Goal: Check status: Check status

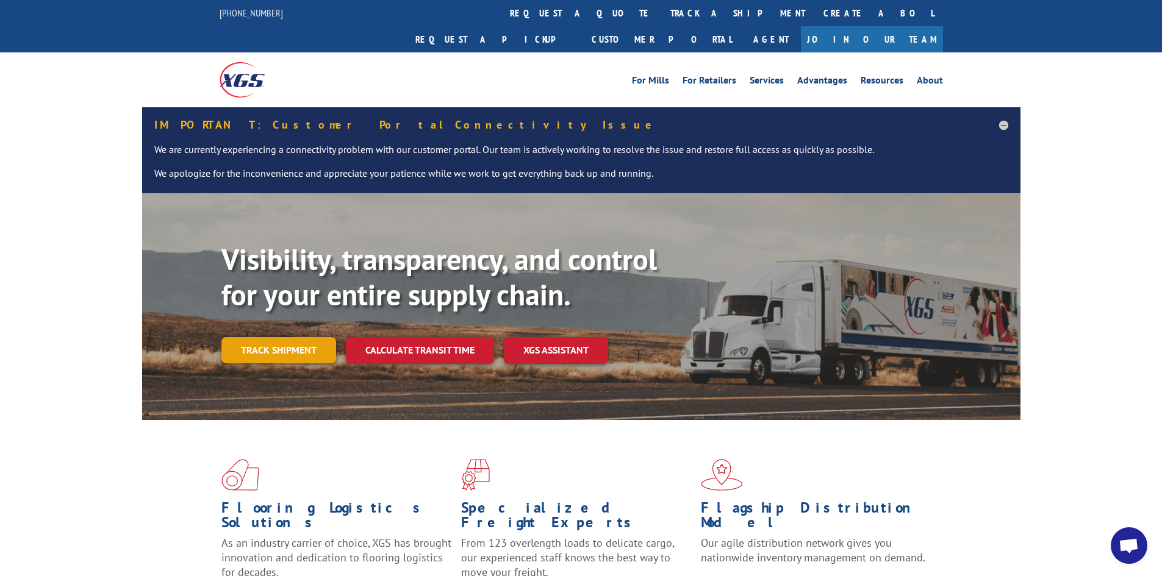
click at [290, 200] on link "Track shipment" at bounding box center [278, 350] width 115 height 26
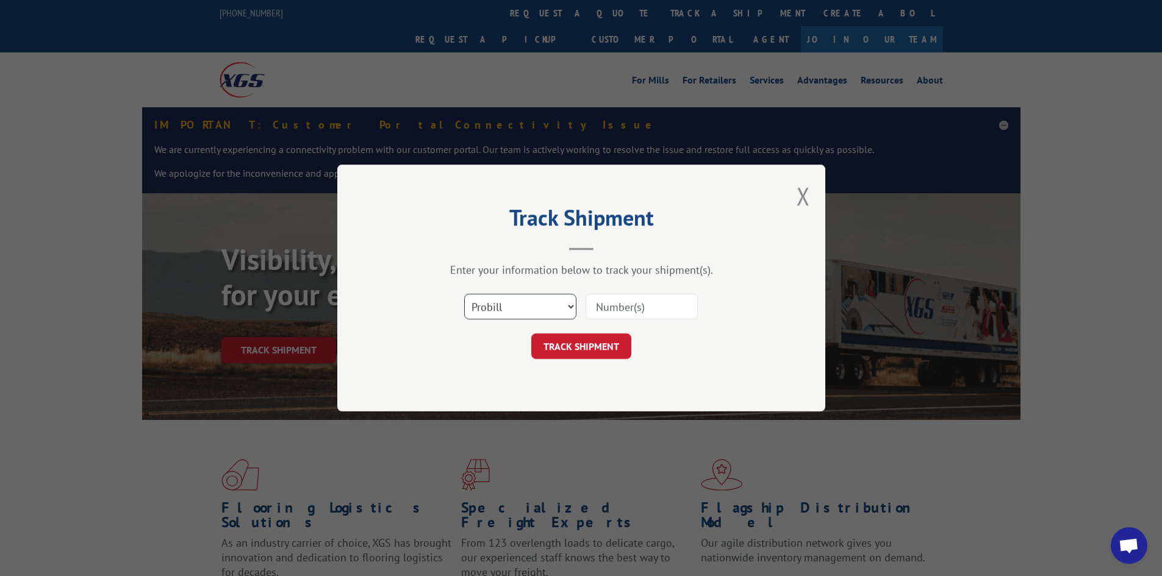
click at [452, 200] on select "Select category... Probill BOL PO" at bounding box center [520, 307] width 112 height 26
select select "bol"
click at [452, 200] on select "Select category... Probill BOL PO" at bounding box center [520, 307] width 112 height 26
click at [452, 200] on input at bounding box center [641, 307] width 112 height 26
paste input "6521722"
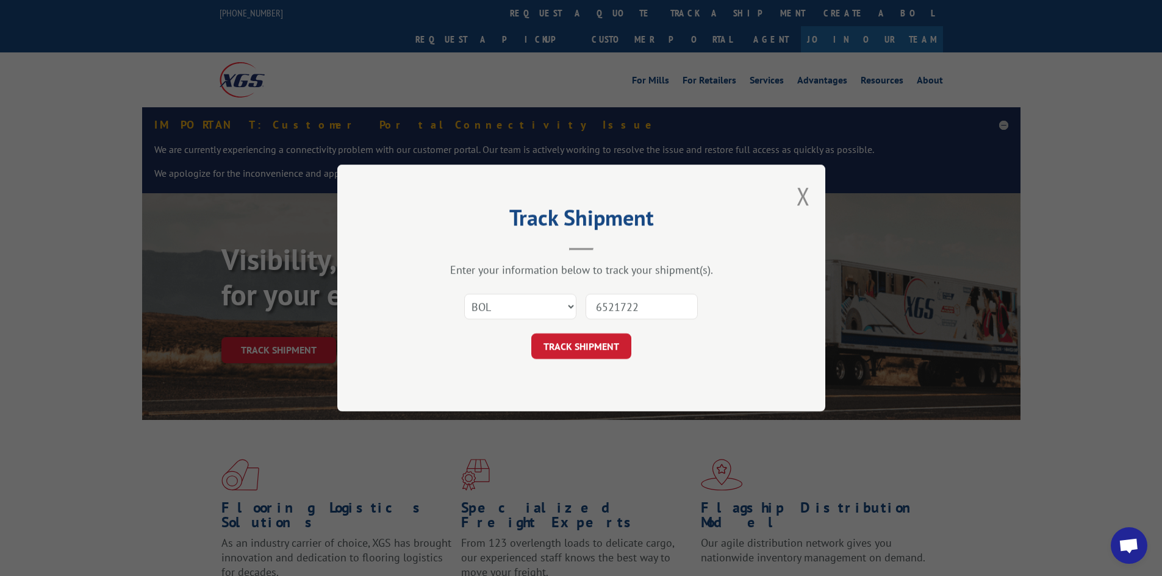
type input "6521722"
click at [452, 200] on div "TRACK SHIPMENT" at bounding box center [581, 347] width 366 height 26
click at [452, 200] on button "TRACK SHIPMENT" at bounding box center [581, 347] width 100 height 26
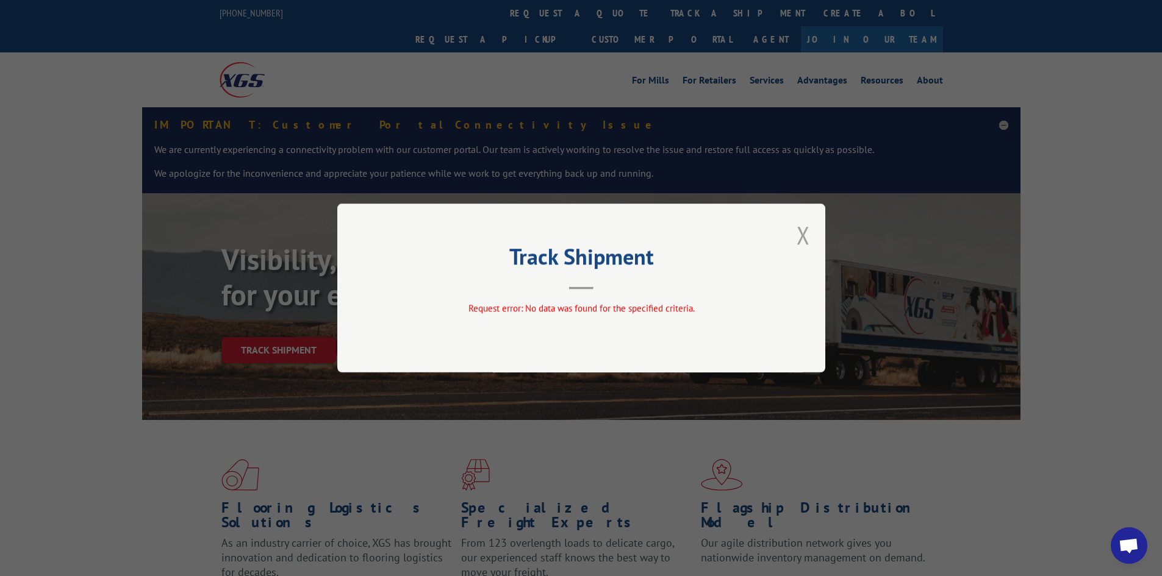
click at [452, 200] on button "Close modal" at bounding box center [802, 235] width 13 height 32
